Goal: Information Seeking & Learning: Learn about a topic

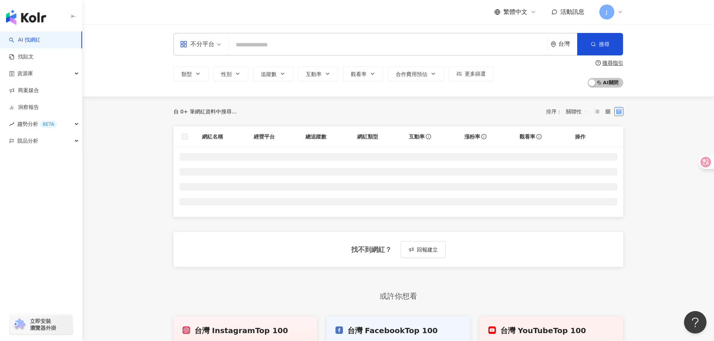
click at [386, 44] on input "search" at bounding box center [388, 45] width 312 height 14
paste input "**"
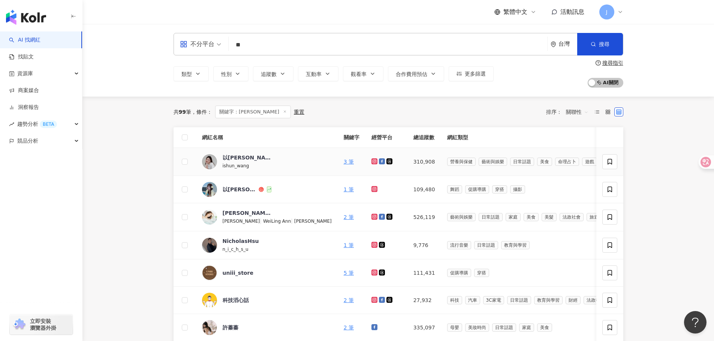
click at [248, 161] on span "以薰" at bounding box center [247, 157] width 49 height 7
click at [274, 54] on div "不分平台 ** 台灣 搜尋 keyword 搜尋名稱、敘述、貼文含有關鍵字 “ 以薰 ” 的網紅" at bounding box center [398, 44] width 450 height 22
click at [278, 49] on input "**" at bounding box center [388, 45] width 312 height 14
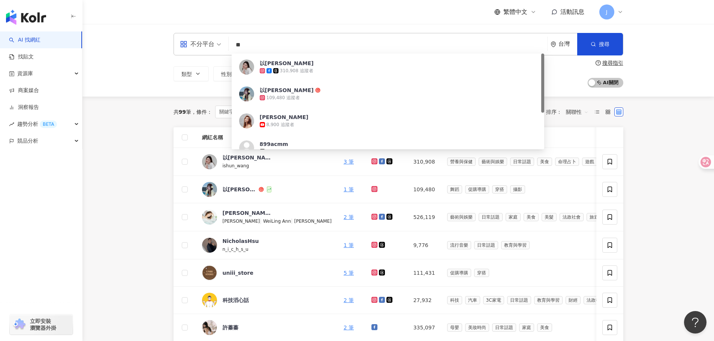
paste input "*****"
type input "*******"
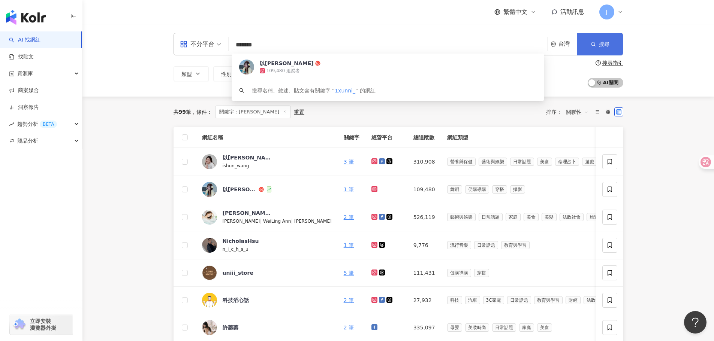
click at [591, 45] on icon "button" at bounding box center [593, 44] width 5 height 5
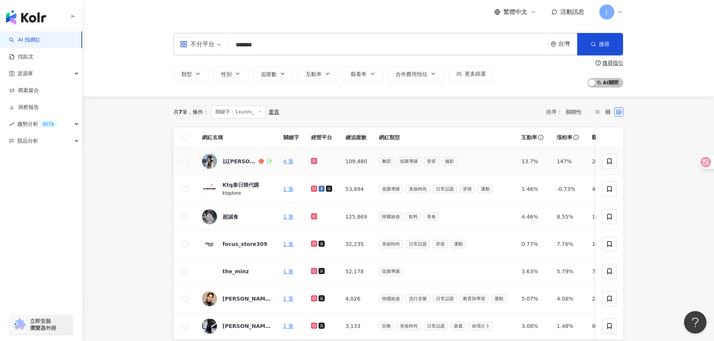
click at [244, 173] on td "以薰" at bounding box center [236, 161] width 81 height 27
click at [255, 165] on span "以薰" at bounding box center [247, 161] width 49 height 7
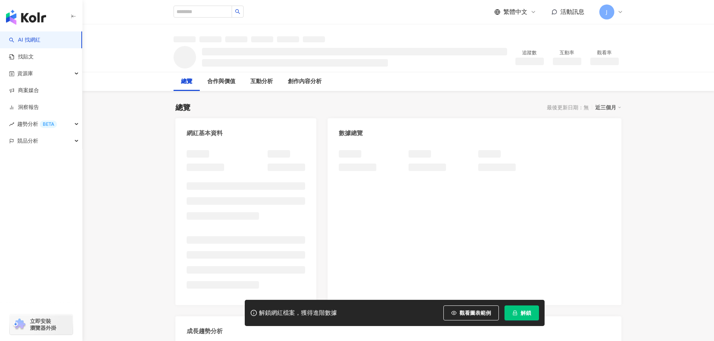
click at [524, 311] on span "解鎖" at bounding box center [525, 313] width 10 height 6
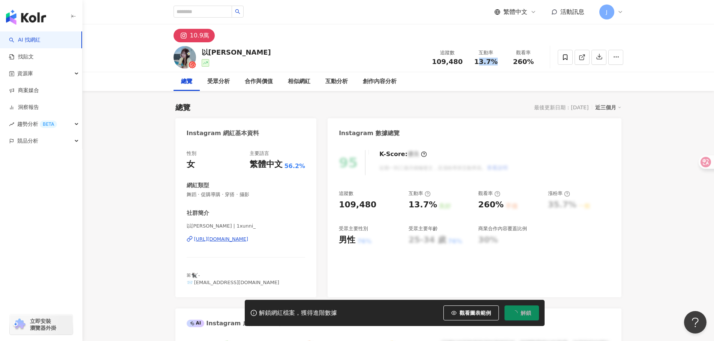
drag, startPoint x: 480, startPoint y: 62, endPoint x: 500, endPoint y: 60, distance: 20.4
click at [500, 60] on div "13.7%" at bounding box center [486, 61] width 28 height 7
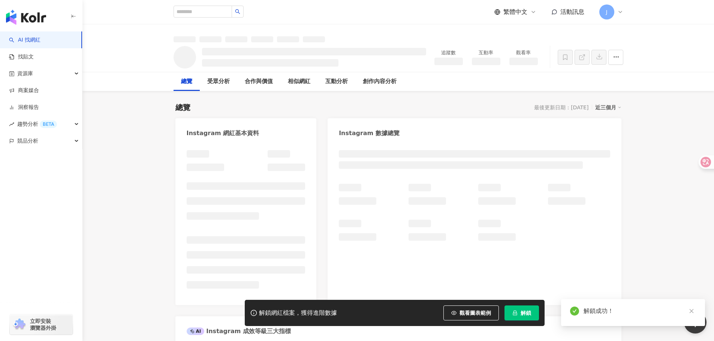
drag, startPoint x: 493, startPoint y: 62, endPoint x: 474, endPoint y: 61, distance: 19.1
click at [474, 61] on h3 at bounding box center [486, 61] width 28 height 7
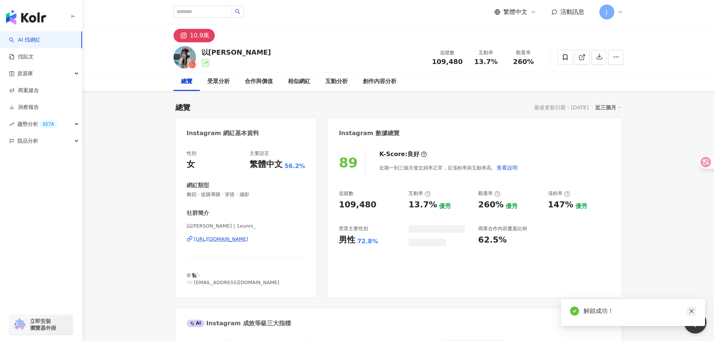
click at [689, 312] on icon "close" at bounding box center [691, 311] width 5 height 5
drag, startPoint x: 474, startPoint y: 62, endPoint x: 555, endPoint y: 11, distance: 96.0
click at [497, 62] on div "13.7%" at bounding box center [486, 61] width 28 height 7
copy span "13.7%"
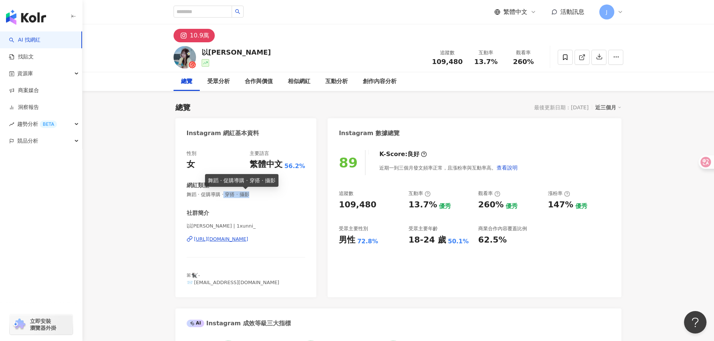
drag, startPoint x: 229, startPoint y: 195, endPoint x: 260, endPoint y: 193, distance: 31.5
click at [260, 193] on span "舞蹈 · 促購導購 · 穿搭 · 攝影" at bounding box center [246, 194] width 119 height 7
copy span "穿搭 · 攝影"
click at [221, 13] on input "search" at bounding box center [202, 12] width 58 height 12
paste input "**********"
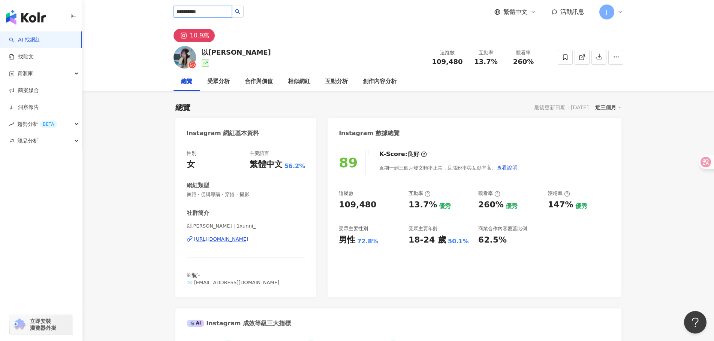
type input "**********"
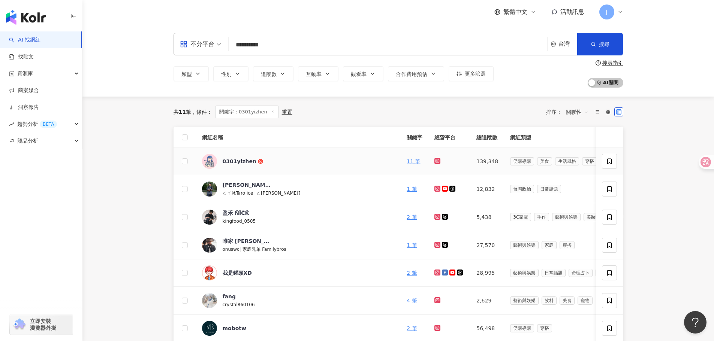
click at [268, 157] on div "0301yizhen" at bounding box center [247, 161] width 49 height 15
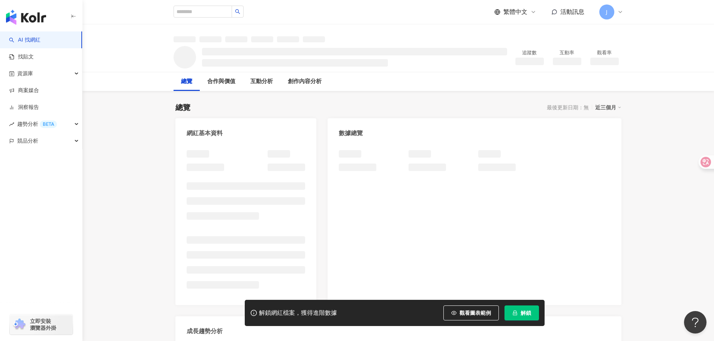
click at [525, 313] on span "解鎖" at bounding box center [525, 313] width 10 height 6
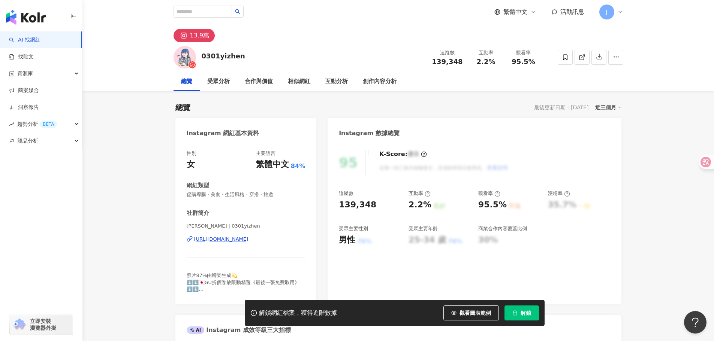
click at [529, 313] on span "解鎖" at bounding box center [525, 313] width 10 height 6
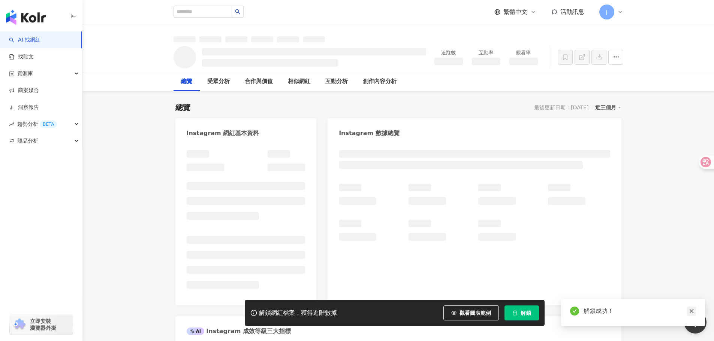
click at [692, 312] on icon "close" at bounding box center [691, 311] width 4 height 4
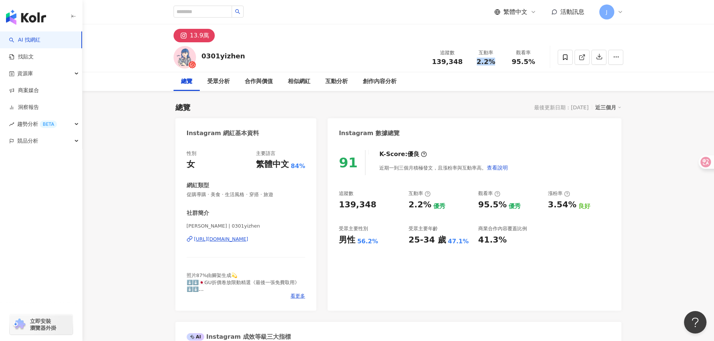
drag, startPoint x: 486, startPoint y: 60, endPoint x: 496, endPoint y: 60, distance: 10.1
click at [496, 60] on div "2.2%" at bounding box center [486, 61] width 28 height 7
copy span "2.2%"
click at [215, 14] on input "search" at bounding box center [202, 12] width 58 height 12
paste input "**********"
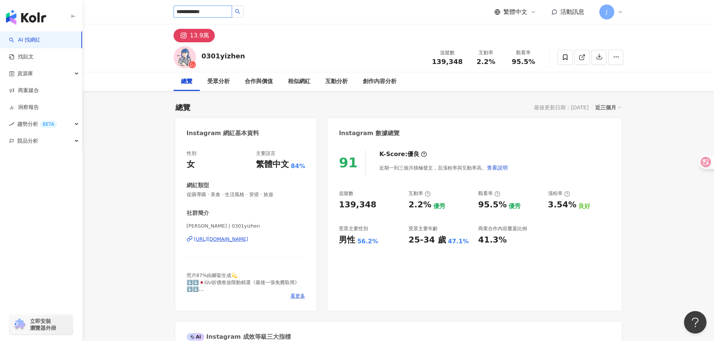
type input "**********"
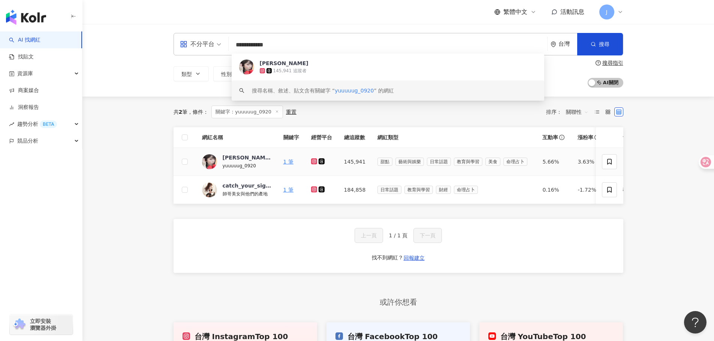
click at [254, 161] on span "[PERSON_NAME]" at bounding box center [247, 157] width 49 height 7
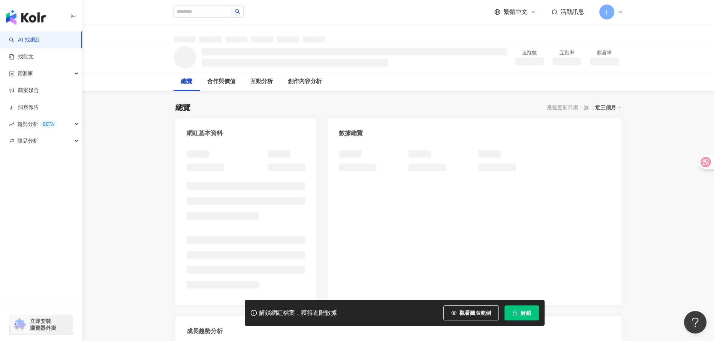
click at [523, 315] on span "解鎖" at bounding box center [525, 313] width 10 height 6
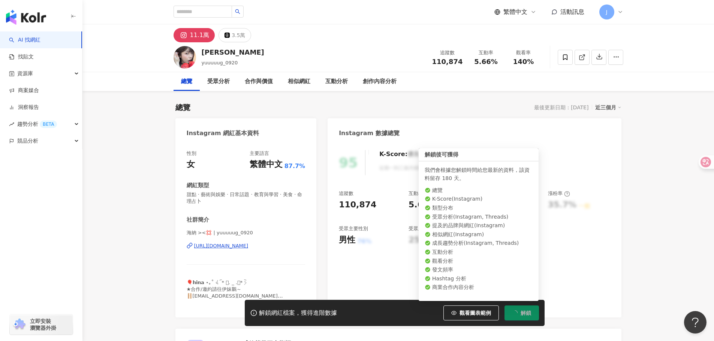
click at [529, 72] on div "小[PERSON_NAME] yuuuuug_0920 追蹤數 110,874 互動率 5.66% 觀看率 140% 總覽 受眾分析 合作與價值 相似網紅 互…" at bounding box center [397, 66] width 631 height 49
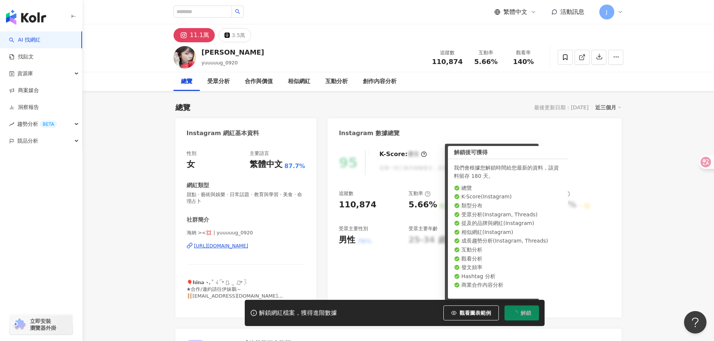
click at [481, 61] on span "5.66%" at bounding box center [485, 61] width 23 height 7
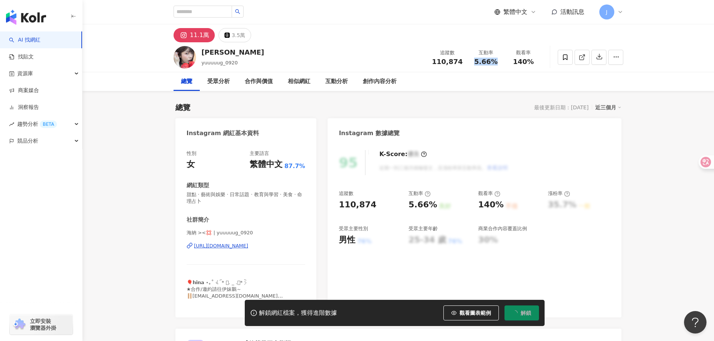
drag, startPoint x: 474, startPoint y: 62, endPoint x: 503, endPoint y: 62, distance: 29.6
click at [503, 62] on div "互動率 5.66%" at bounding box center [485, 57] width 37 height 16
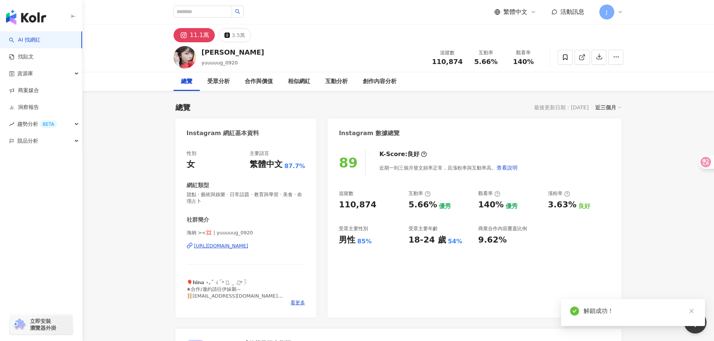
click at [242, 196] on span "甜點 · 藝術與娛樂 · 日常話題 · 教育與學習 · 美食 · 命理占卜" at bounding box center [246, 197] width 119 height 13
drag, startPoint x: 234, startPoint y: 195, endPoint x: 245, endPoint y: 194, distance: 11.0
click at [245, 194] on span "甜點 · 藝術與娛樂 · 日常話題 · 教育與學習 · 美食 · 命理占卜" at bounding box center [246, 197] width 119 height 13
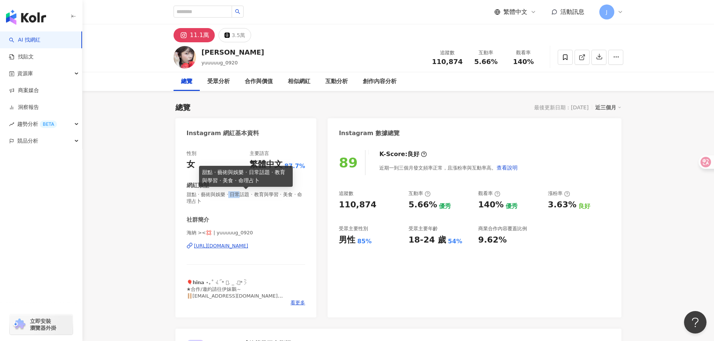
copy span "日常"
click at [248, 249] on div "[URL][DOMAIN_NAME]" at bounding box center [221, 246] width 54 height 7
